Goal: Task Accomplishment & Management: Manage account settings

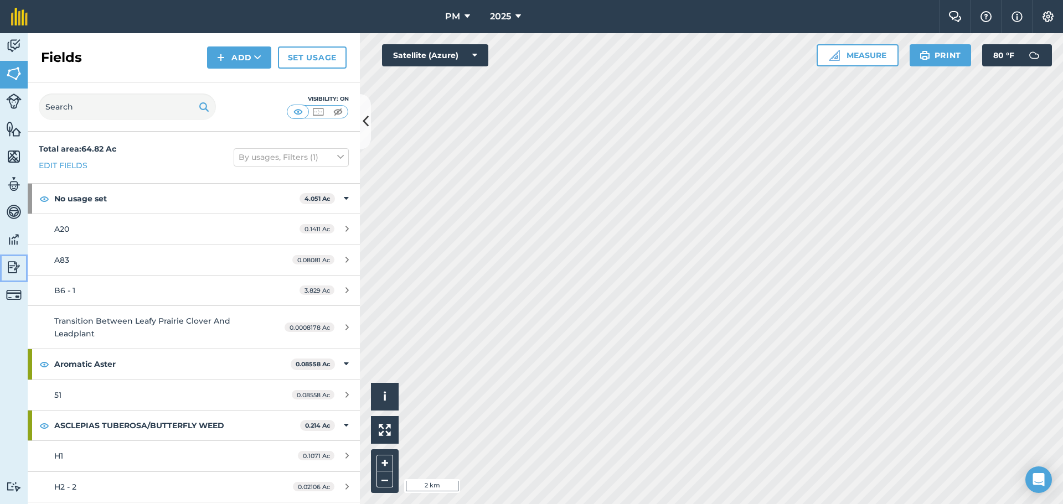
click at [17, 261] on img at bounding box center [13, 267] width 15 height 17
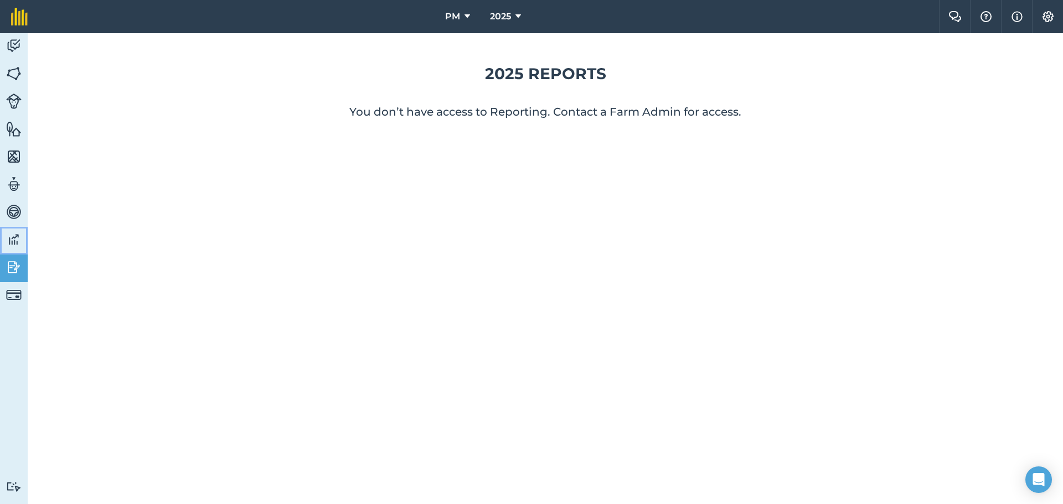
click at [11, 241] on img at bounding box center [13, 239] width 15 height 17
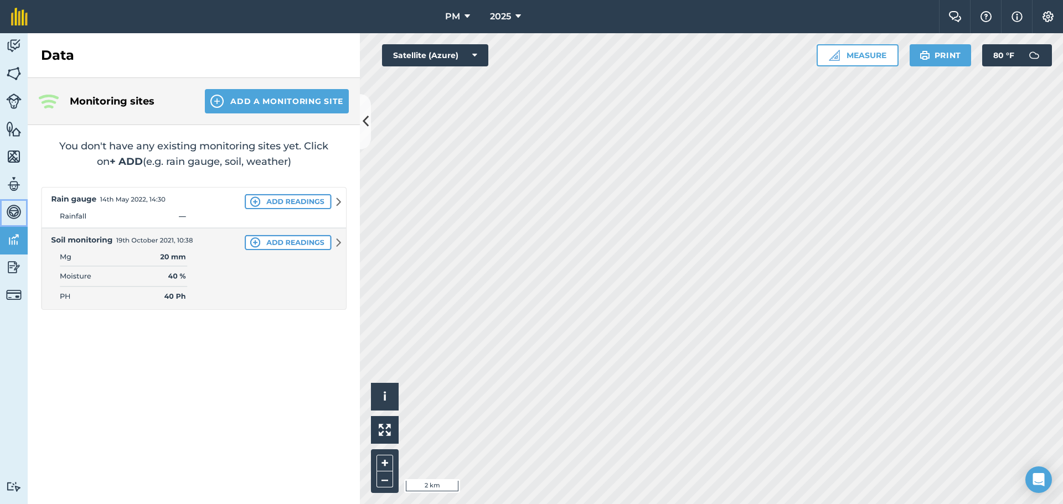
click at [17, 218] on img at bounding box center [13, 212] width 15 height 17
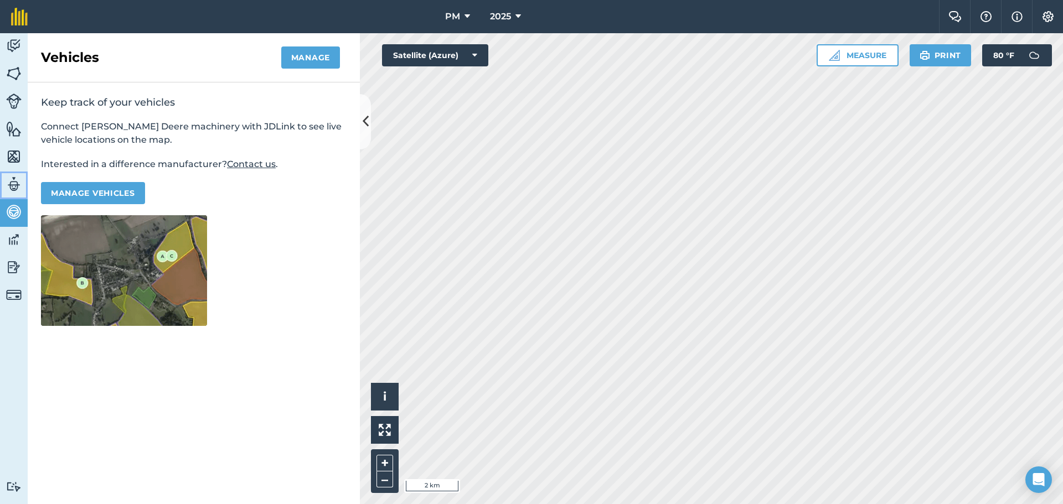
click at [7, 185] on img at bounding box center [13, 184] width 15 height 17
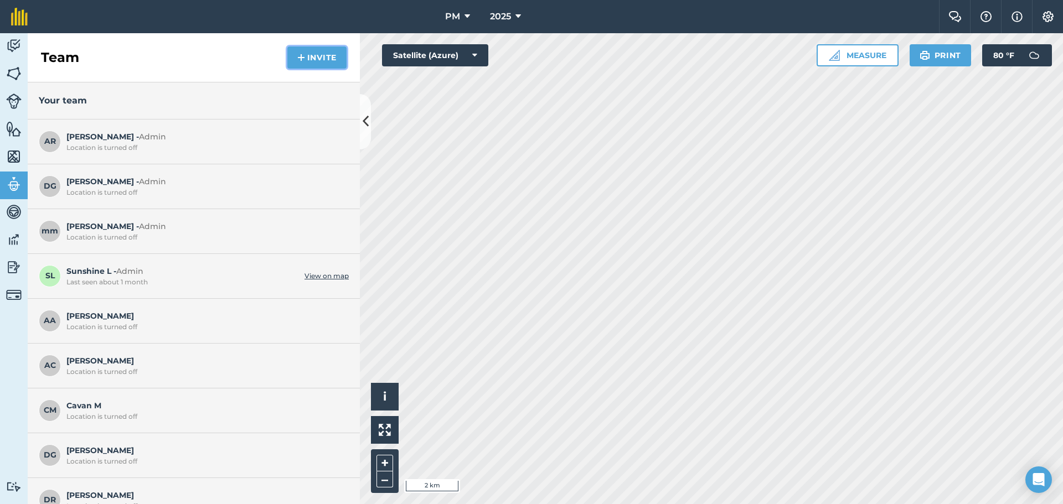
click at [308, 55] on button "Invite" at bounding box center [316, 57] width 59 height 22
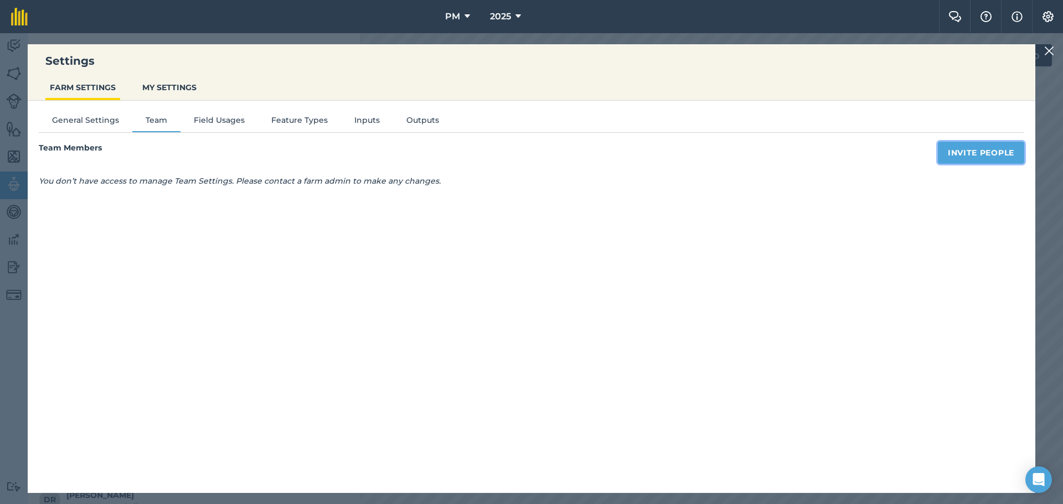
click at [998, 157] on button "Invite People" at bounding box center [981, 153] width 86 height 22
select select "MEMBER"
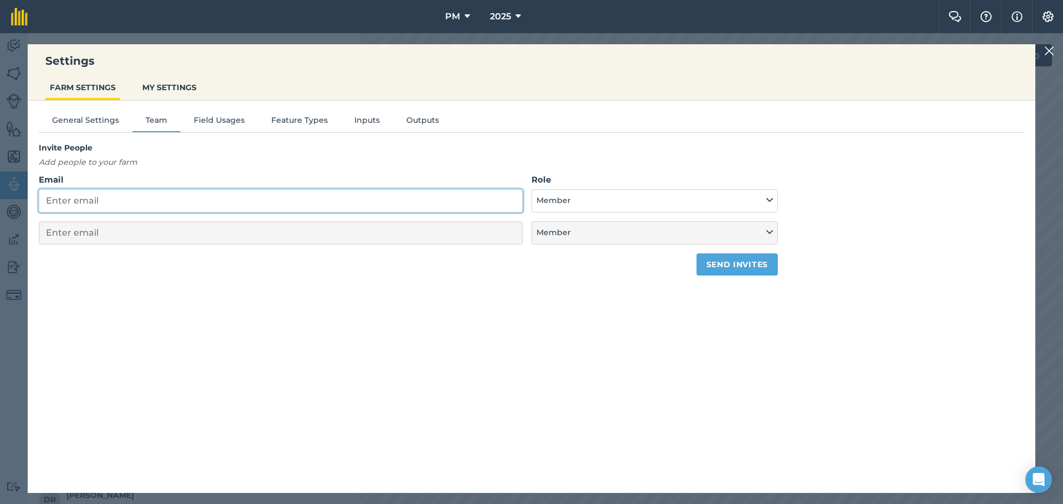
click at [263, 199] on input "Email" at bounding box center [281, 200] width 484 height 23
click at [142, 204] on input "Email" at bounding box center [281, 200] width 484 height 23
paste input "[EMAIL_ADDRESS][PERSON_NAME][DOMAIN_NAME]"
type input "[EMAIL_ADDRESS][PERSON_NAME][DOMAIN_NAME]"
select select "MEMBER"
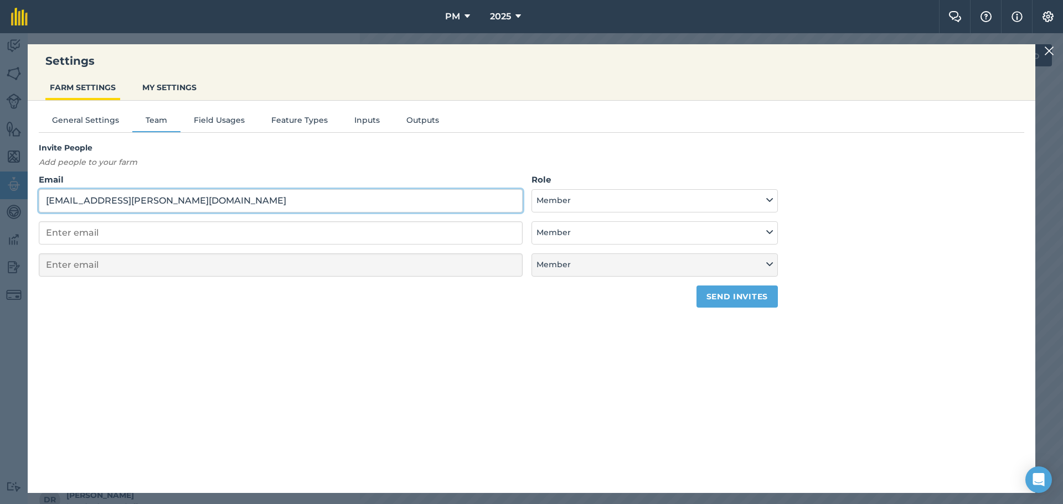
type input "[EMAIL_ADDRESS][PERSON_NAME][DOMAIN_NAME]"
click at [420, 144] on h4 "Invite People" at bounding box center [408, 148] width 739 height 12
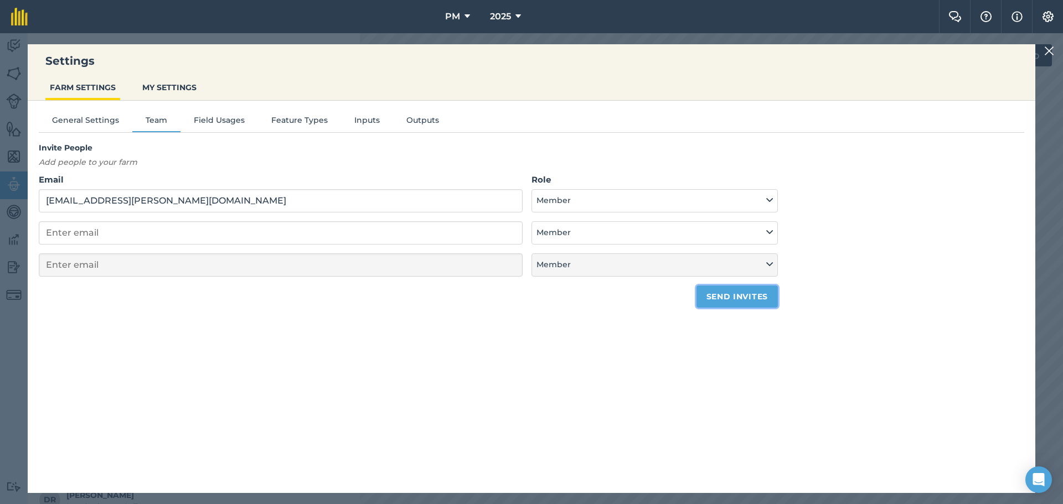
click at [721, 294] on button "Send invites" at bounding box center [736, 297] width 81 height 22
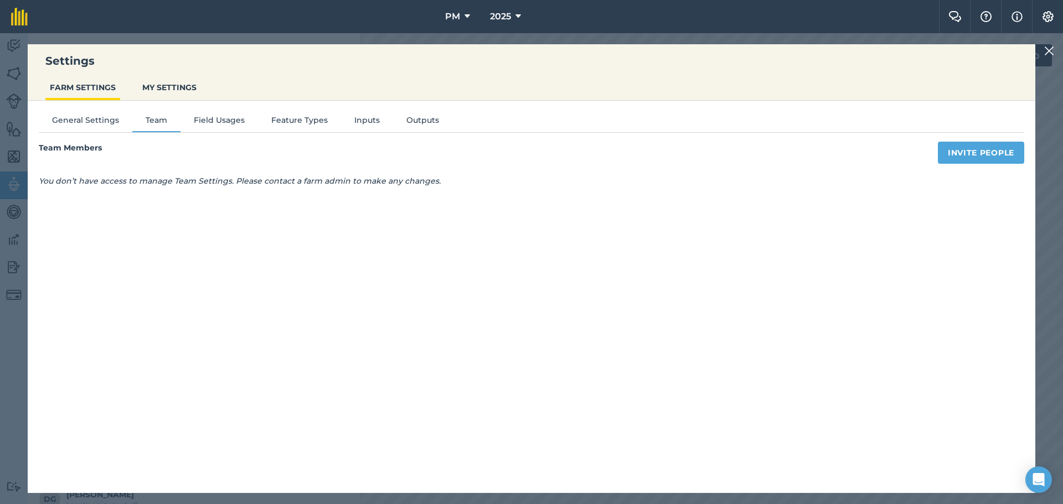
click at [1050, 50] on img at bounding box center [1049, 50] width 10 height 13
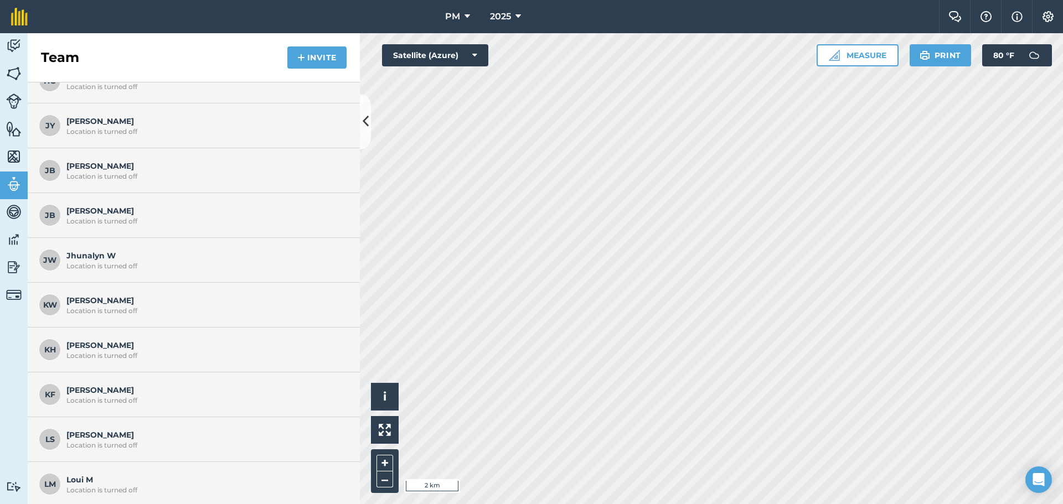
scroll to position [554, 0]
click at [15, 267] on img at bounding box center [13, 267] width 15 height 17
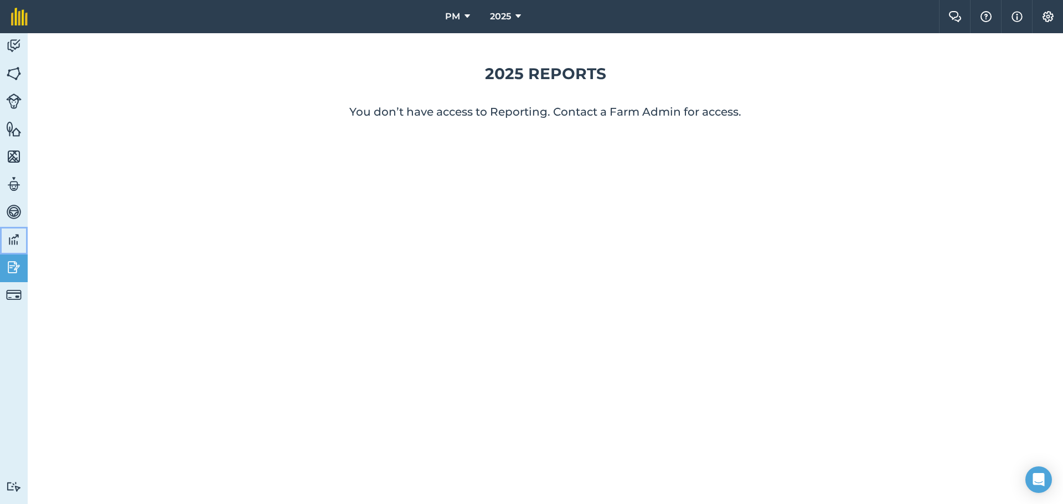
click at [23, 236] on link "Data" at bounding box center [14, 241] width 28 height 28
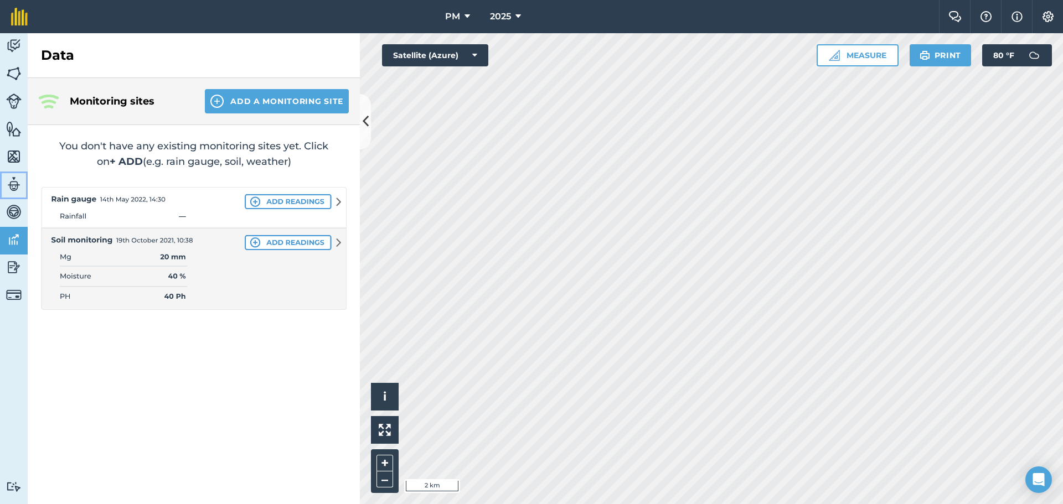
click at [13, 199] on link "Team" at bounding box center [14, 186] width 28 height 28
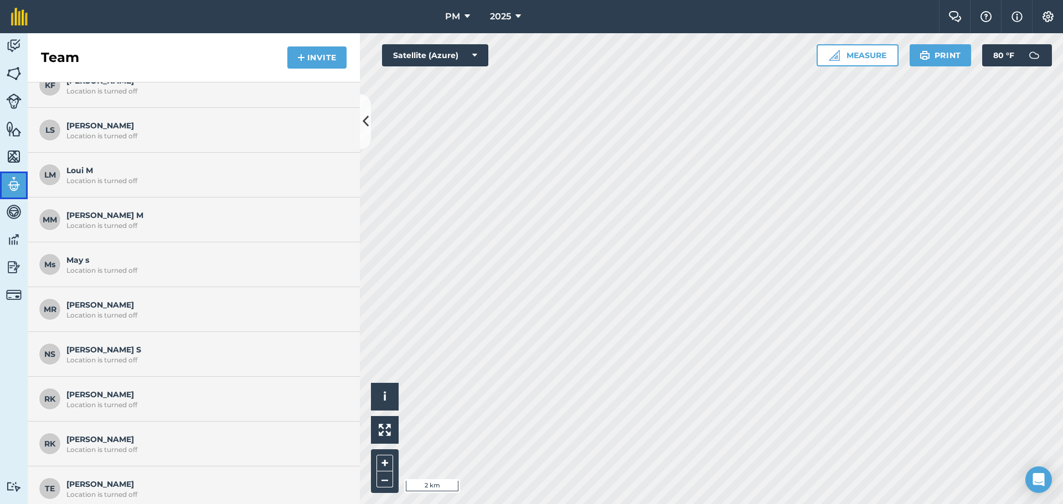
scroll to position [870, 0]
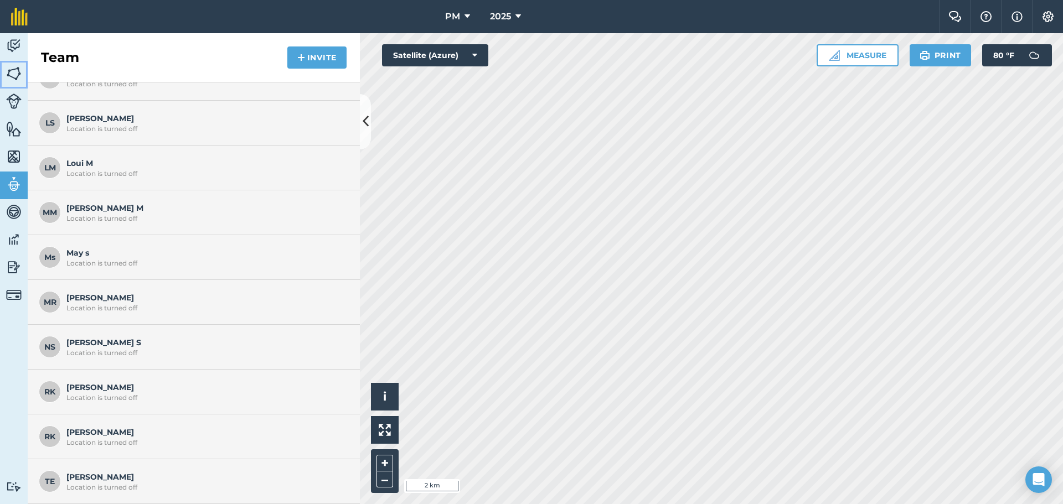
click at [17, 81] on img at bounding box center [13, 73] width 15 height 17
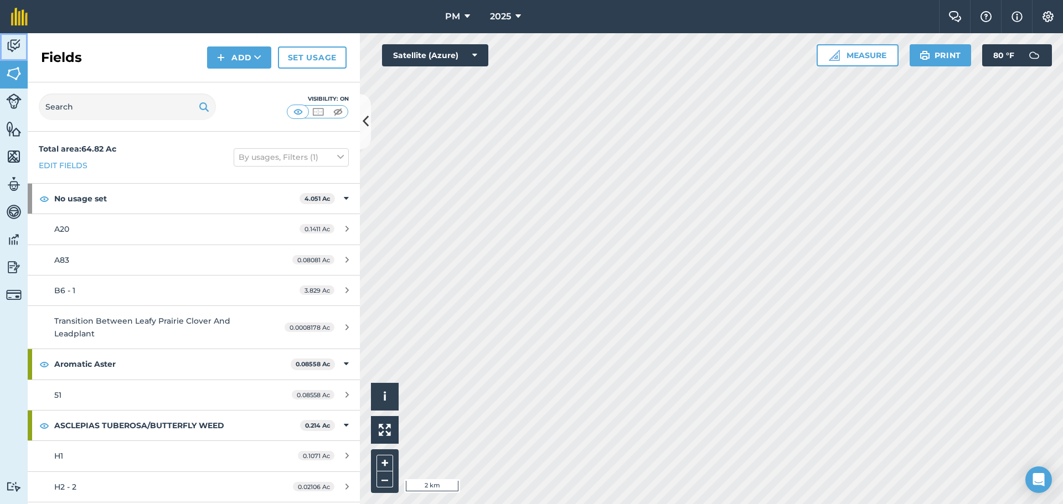
click at [9, 54] on img at bounding box center [13, 46] width 15 height 17
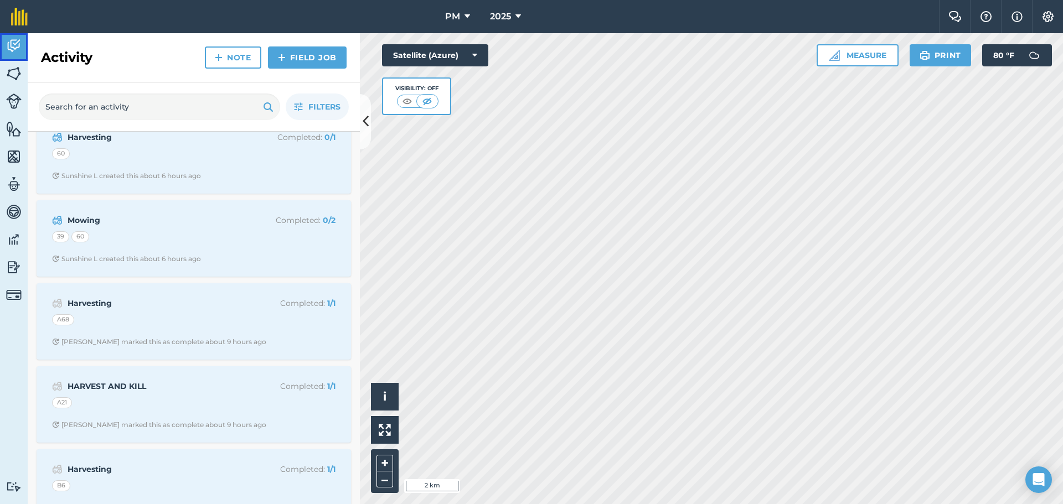
scroll to position [111, 0]
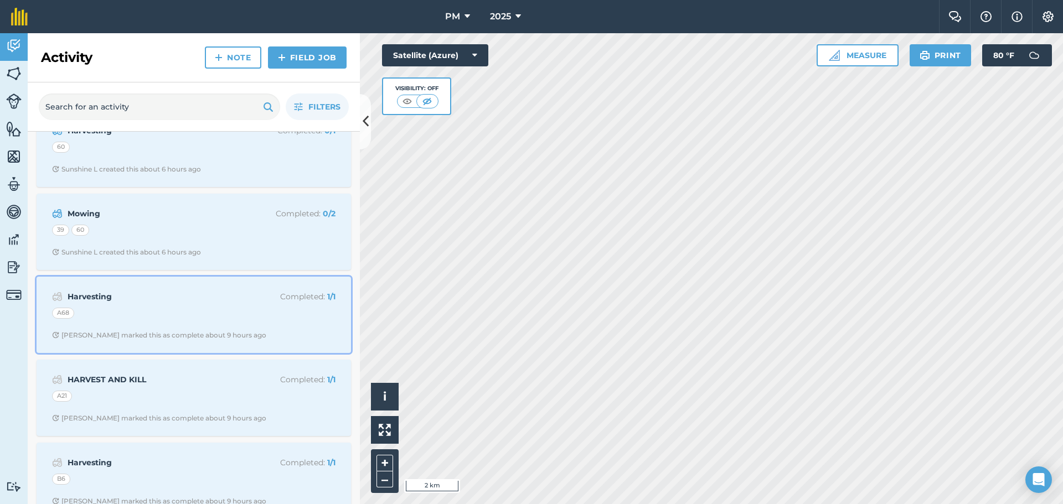
click at [157, 316] on div "A68" at bounding box center [193, 315] width 283 height 14
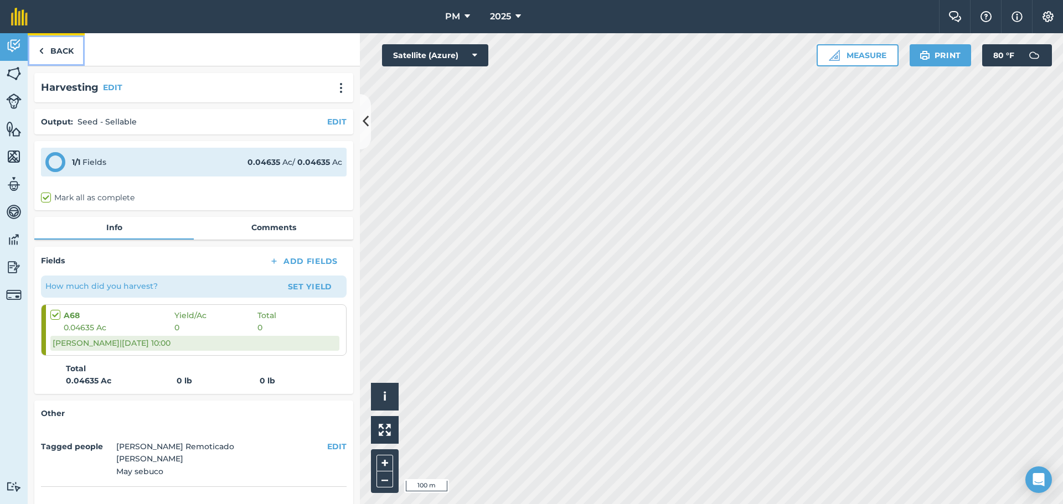
click at [62, 53] on link "Back" at bounding box center [56, 49] width 57 height 33
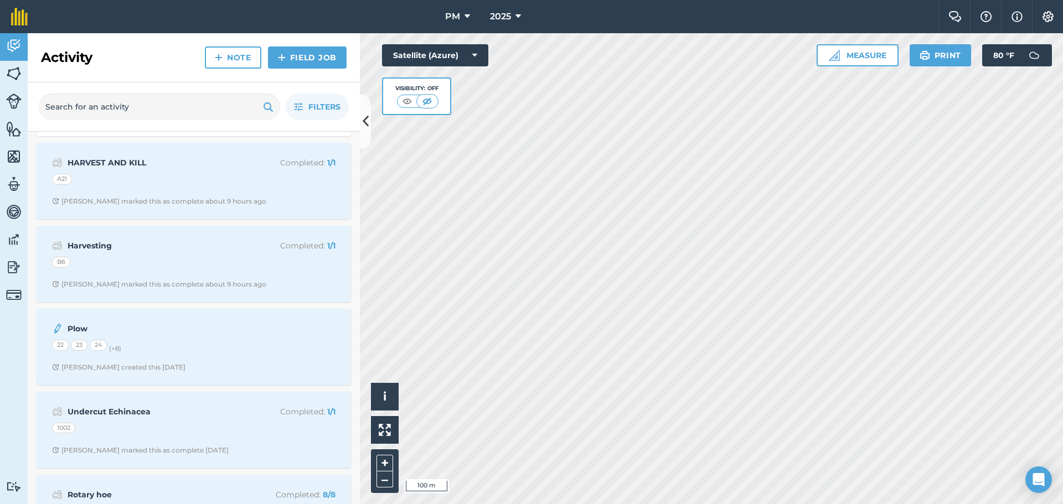
scroll to position [332, 0]
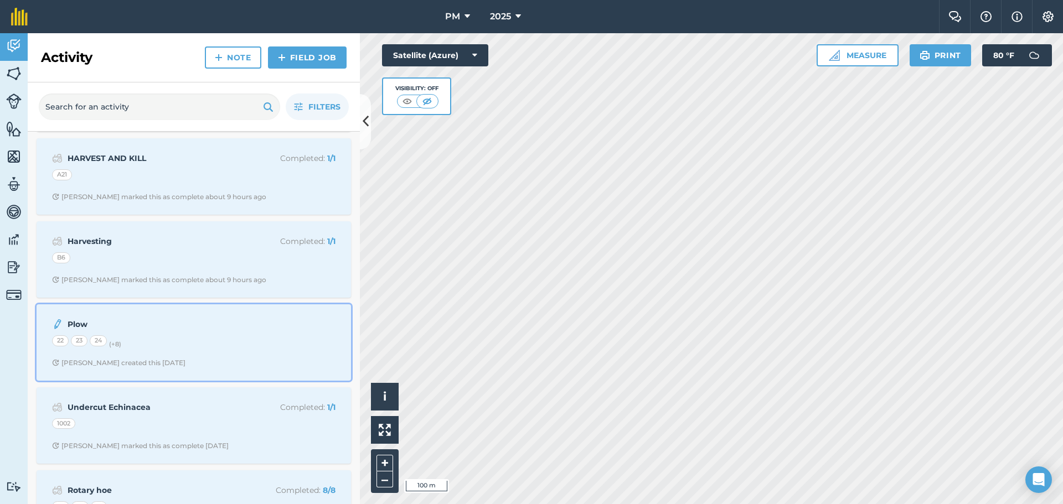
click at [170, 340] on div "22 23 24 (+ 8 )" at bounding box center [193, 342] width 283 height 14
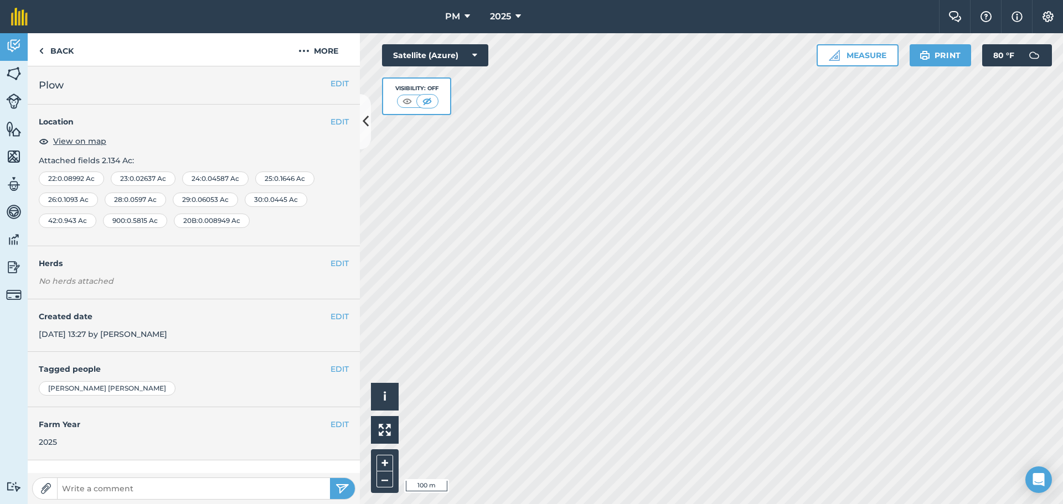
click at [131, 180] on span ": 0.02637 Ac" at bounding box center [147, 178] width 38 height 9
click at [141, 178] on span ": 0.02637 Ac" at bounding box center [147, 178] width 38 height 9
click at [92, 141] on span "View on map" at bounding box center [79, 141] width 53 height 12
